Goal: Ask a question

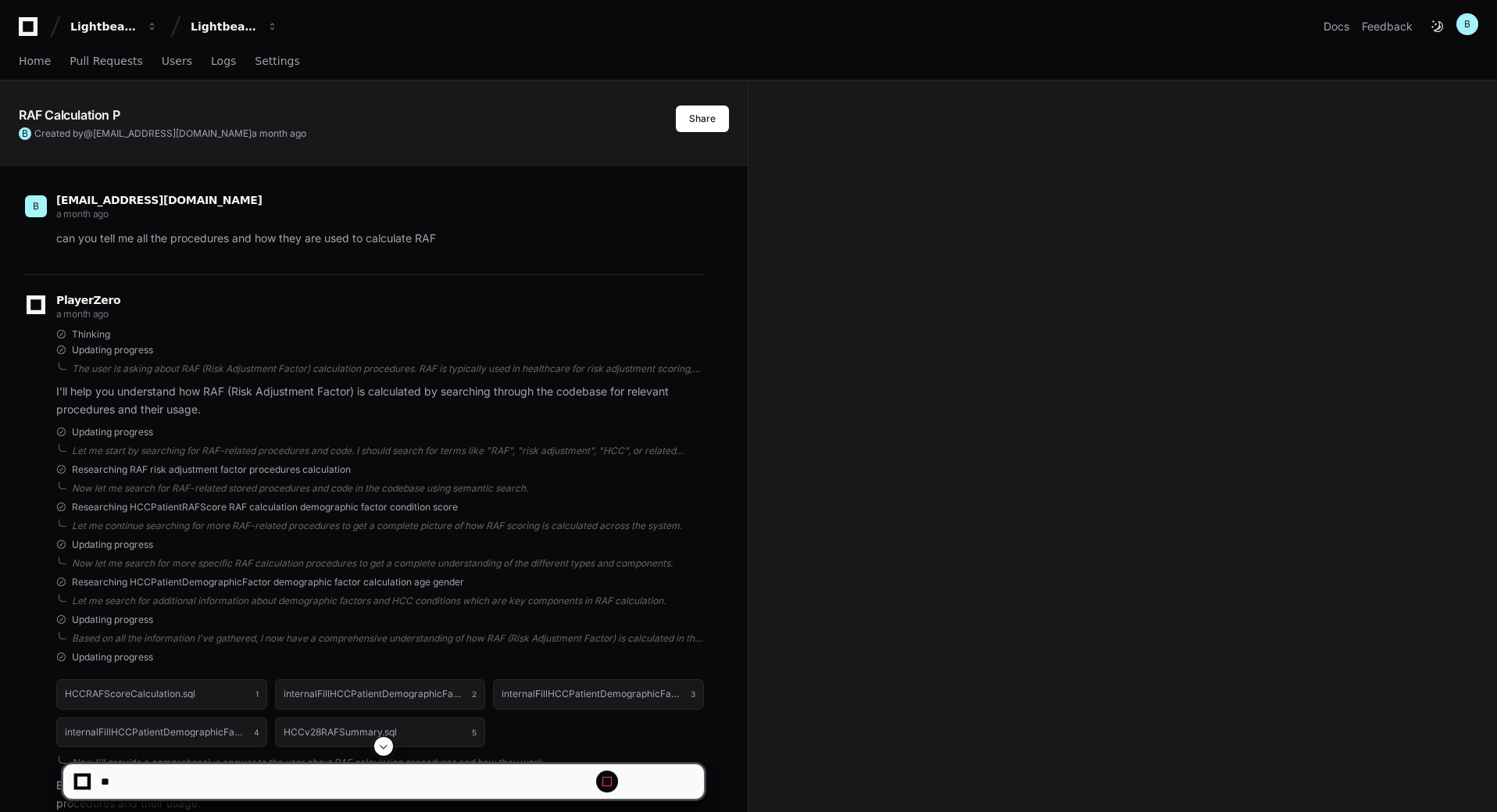
click at [390, 739] on button at bounding box center [383, 746] width 19 height 19
click at [383, 752] on span at bounding box center [383, 746] width 13 height 13
click at [382, 751] on span at bounding box center [383, 746] width 13 height 13
click at [386, 744] on span at bounding box center [383, 746] width 13 height 13
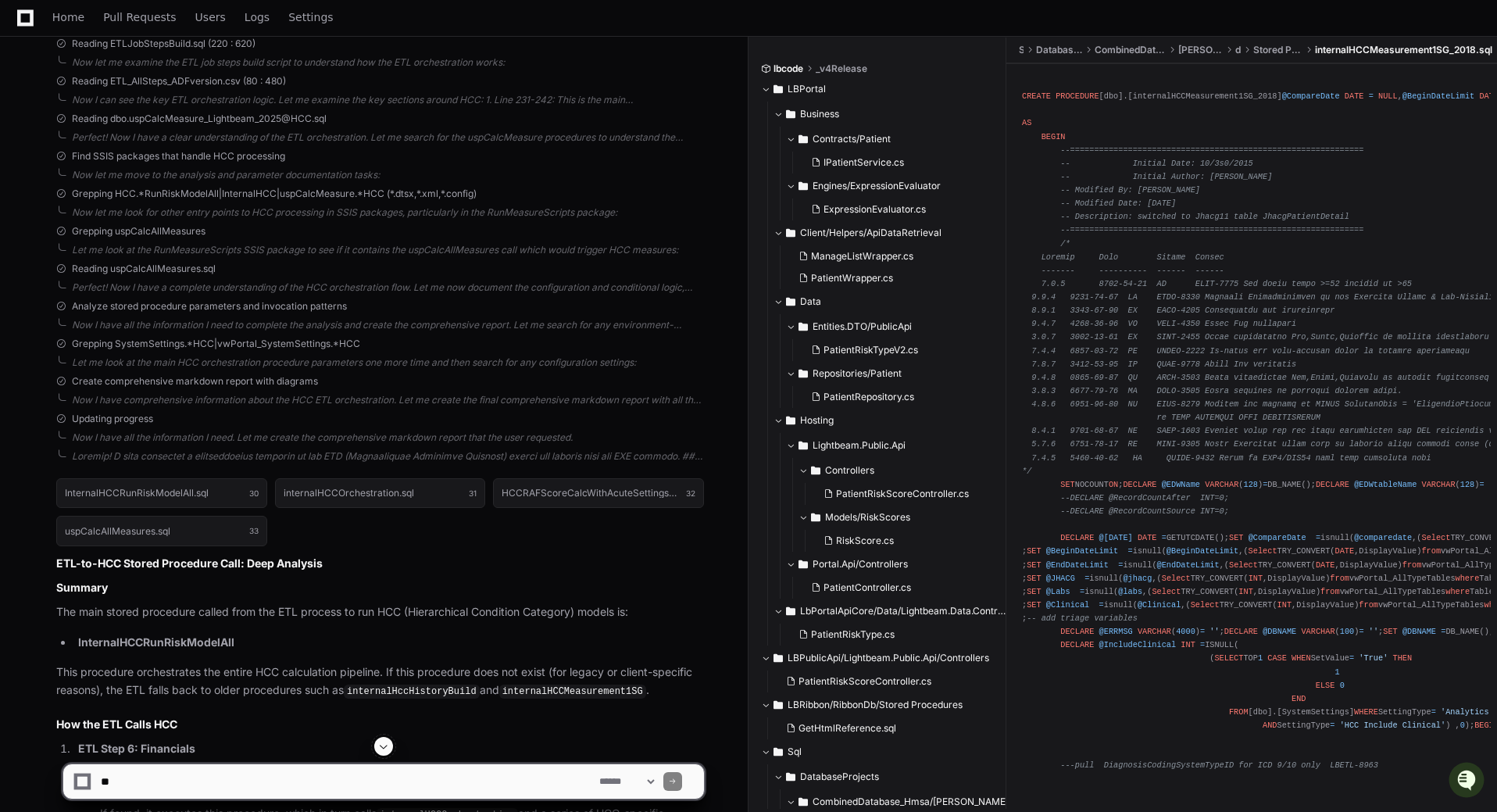
click at [248, 777] on textarea at bounding box center [346, 781] width 499 height 35
paste textarea "**********"
type textarea "**********"
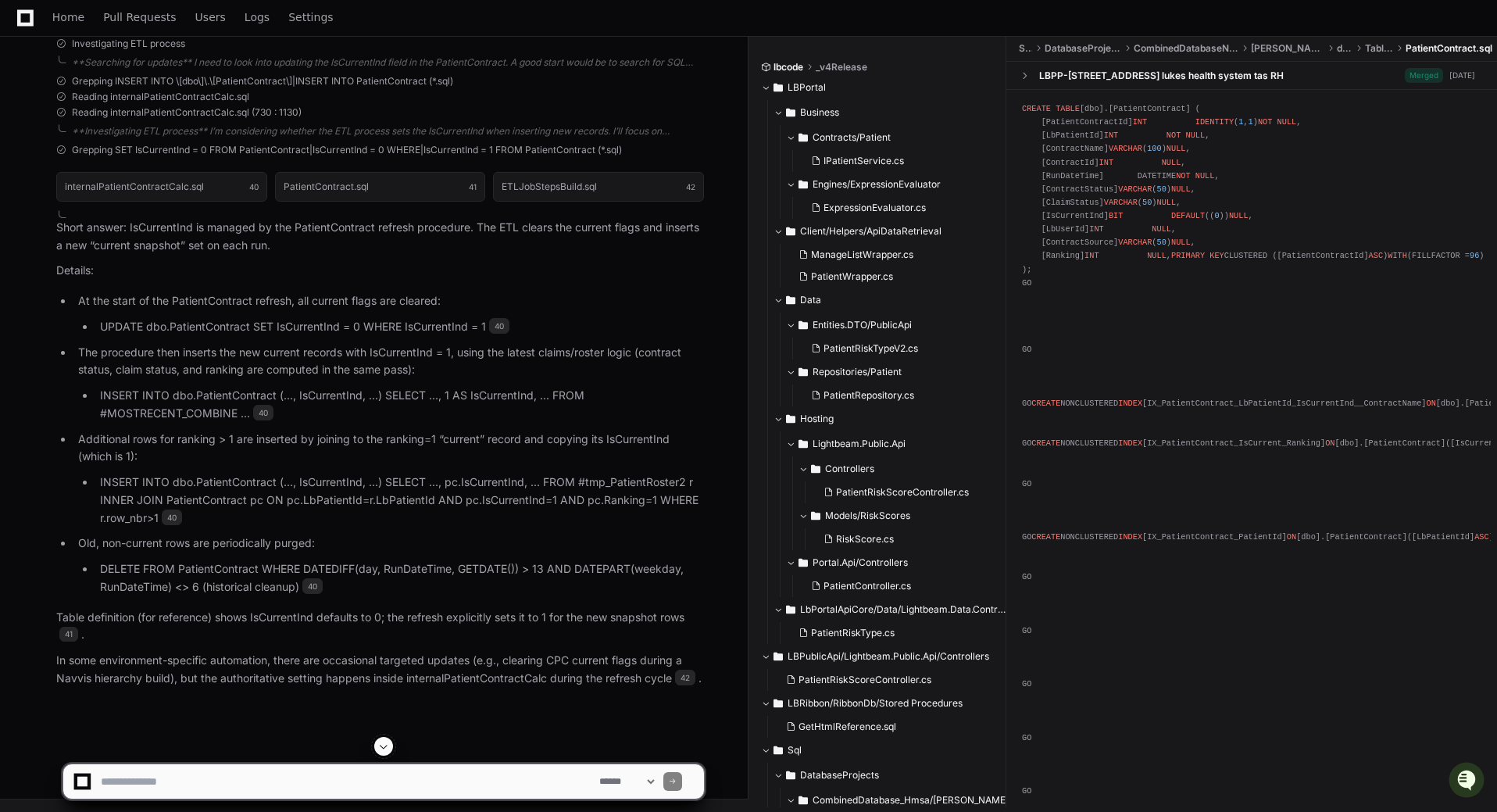
scroll to position [25111, 0]
click at [216, 310] on p "At the start of the PatientContract refresh, all current flags are cleared:" at bounding box center [390, 301] width 626 height 18
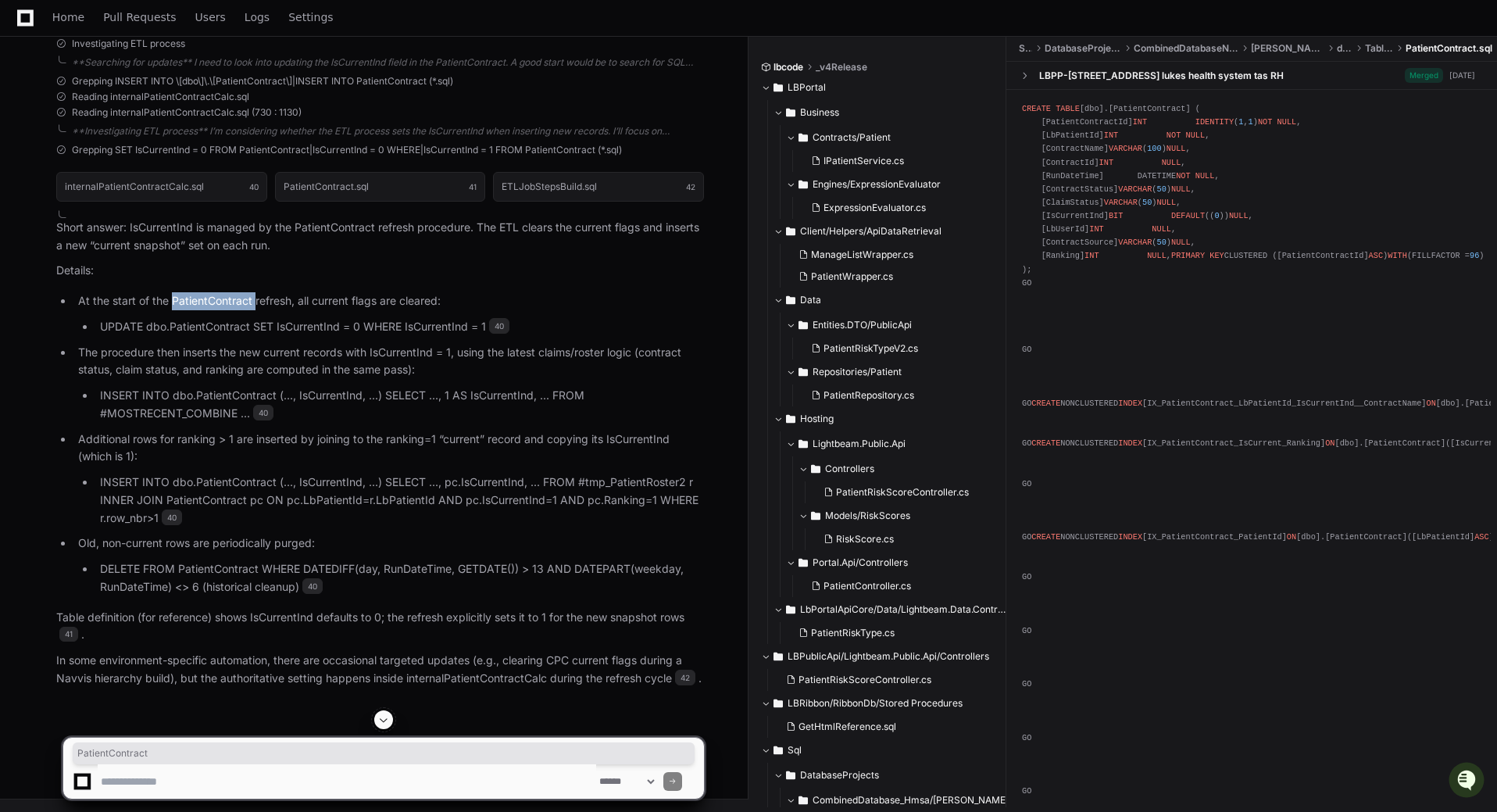
click at [216, 310] on p "At the start of the PatientContract refresh, all current flags are cleared:" at bounding box center [390, 301] width 626 height 18
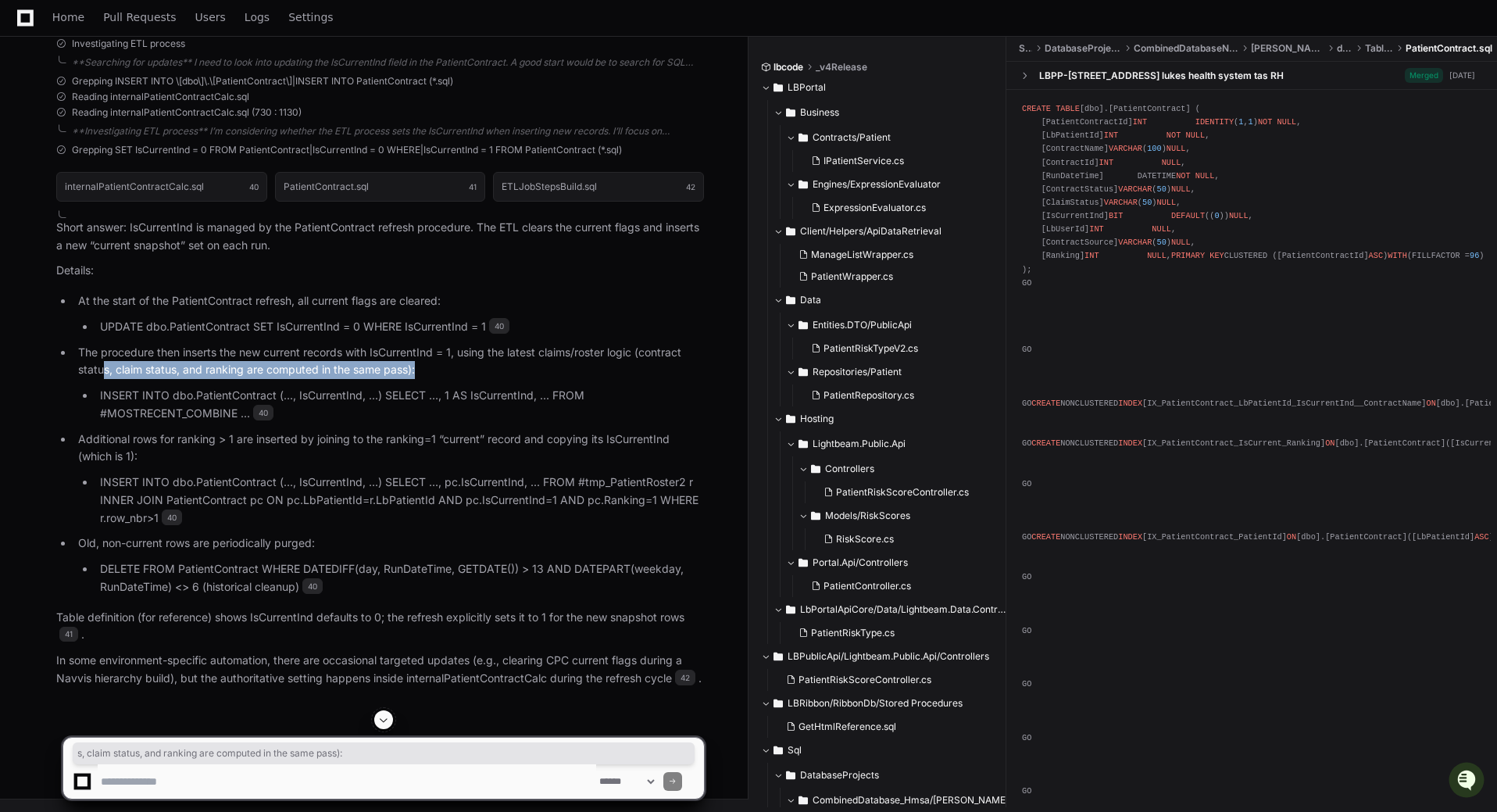
drag, startPoint x: 108, startPoint y: 573, endPoint x: 461, endPoint y: 578, distance: 353.0
click at [461, 379] on p "The procedure then inserts the new current records with IsCurrentInd = 1, using…" at bounding box center [390, 362] width 626 height 36
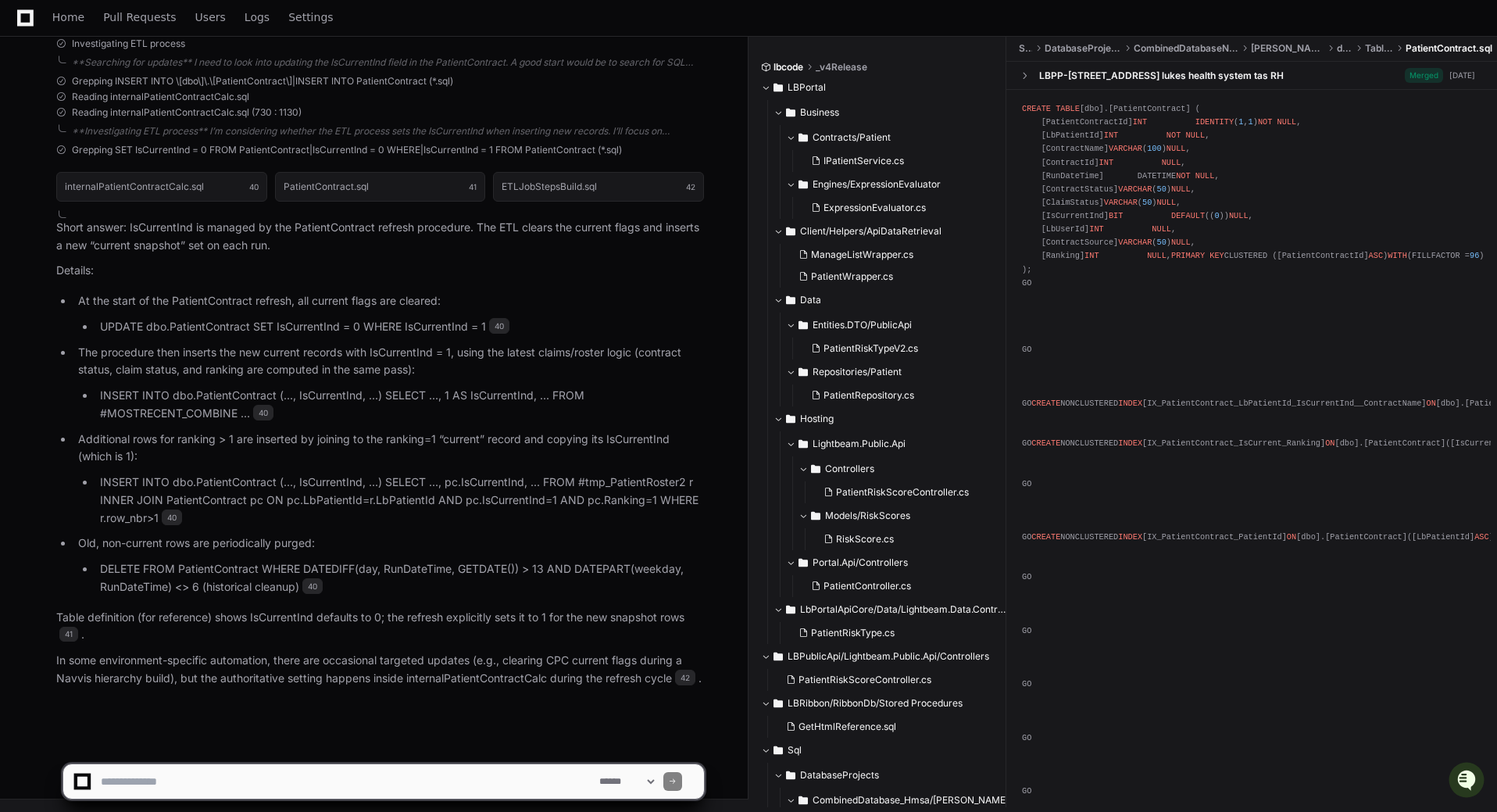
click at [148, 430] on p "Additional rows for ranking > 1 are inserted by joining to the ranking=1 “curre…" at bounding box center [390, 448] width 626 height 36
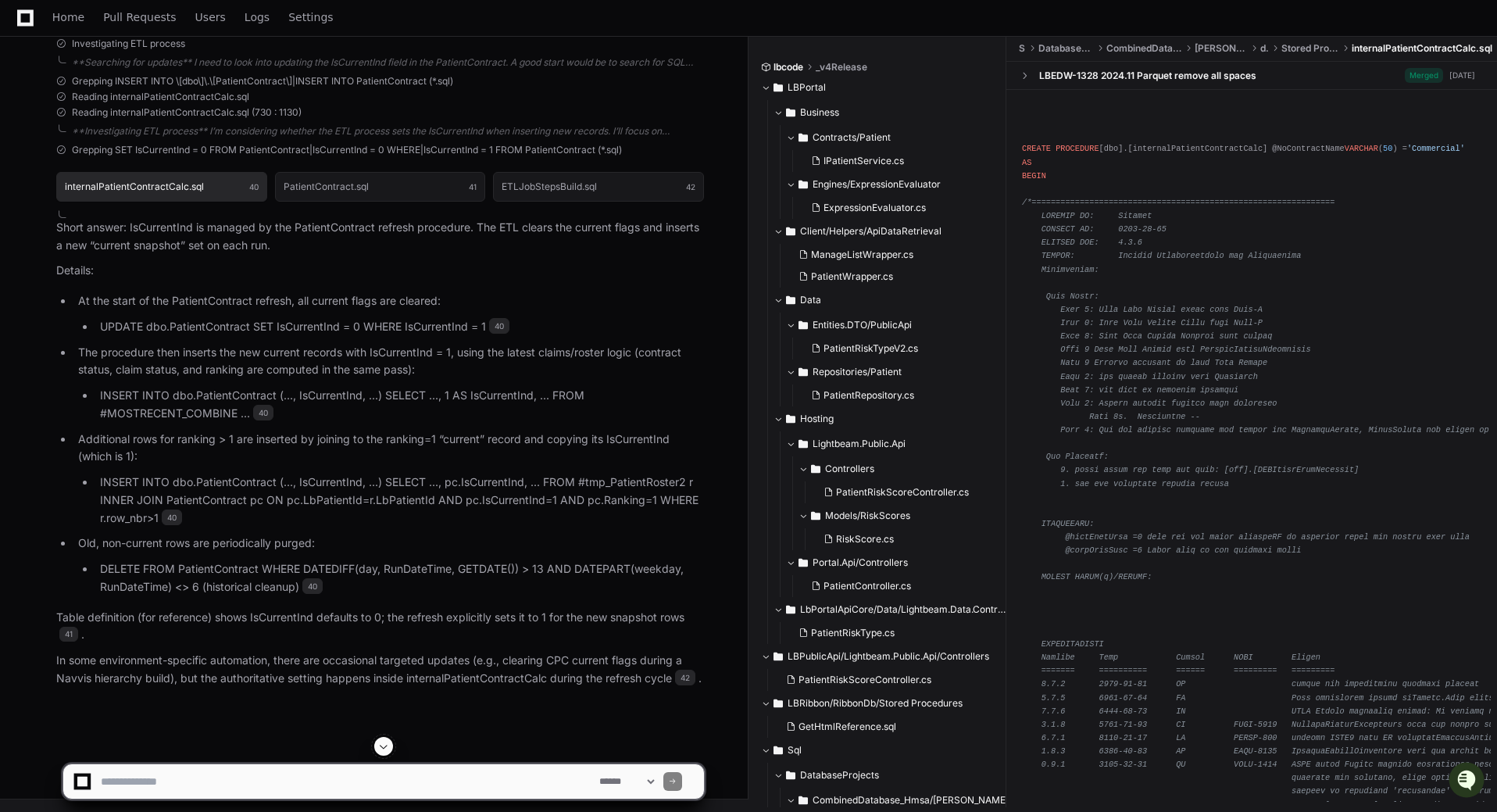
click at [157, 192] on h1 "internalPatientContractCalc.sql" at bounding box center [134, 187] width 139 height 9
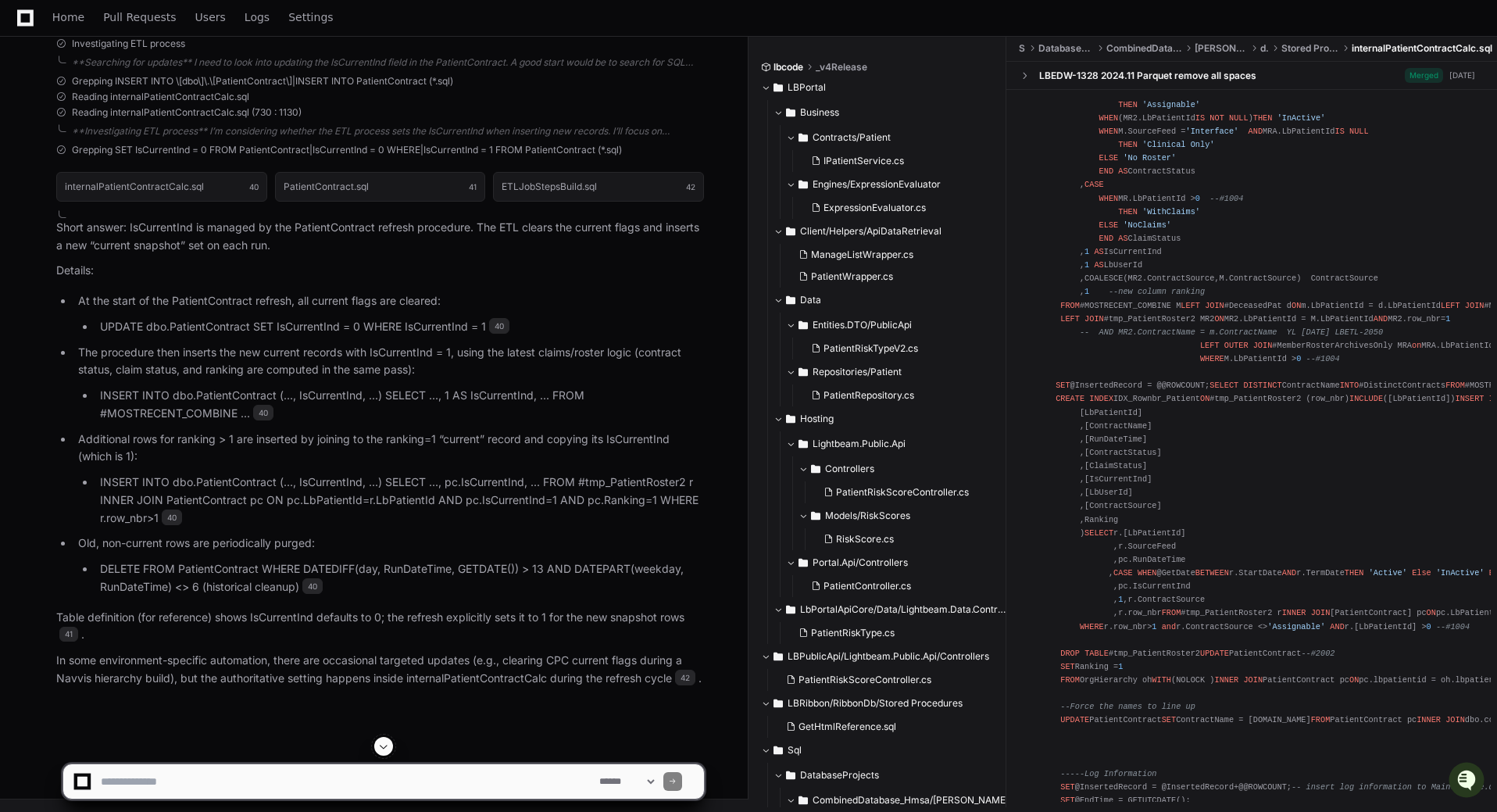
scroll to position [6483, 0]
